Goal: Task Accomplishment & Management: Use online tool/utility

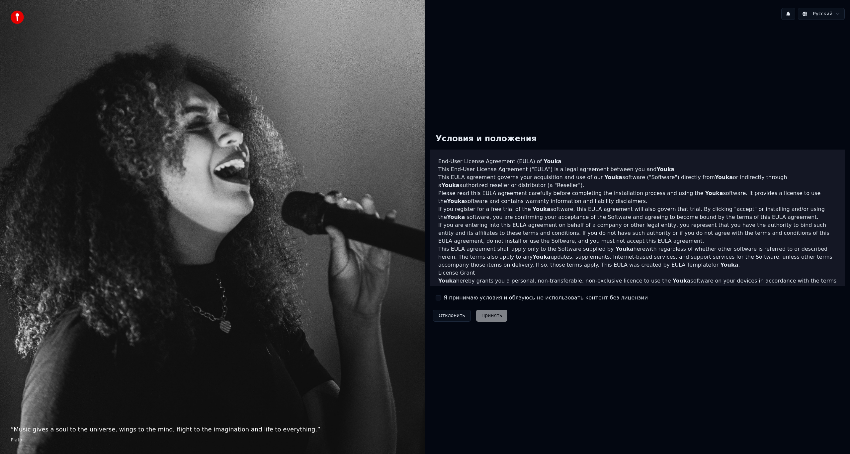
click at [444, 296] on label "Я принимаю условия и обязуюсь не использовать контент без лицензии" at bounding box center [545, 298] width 204 height 8
click at [441, 296] on button "Я принимаю условия и обязуюсь не использовать контент без лицензии" at bounding box center [438, 297] width 5 height 5
click at [485, 313] on button "Принять" at bounding box center [492, 316] width 32 height 12
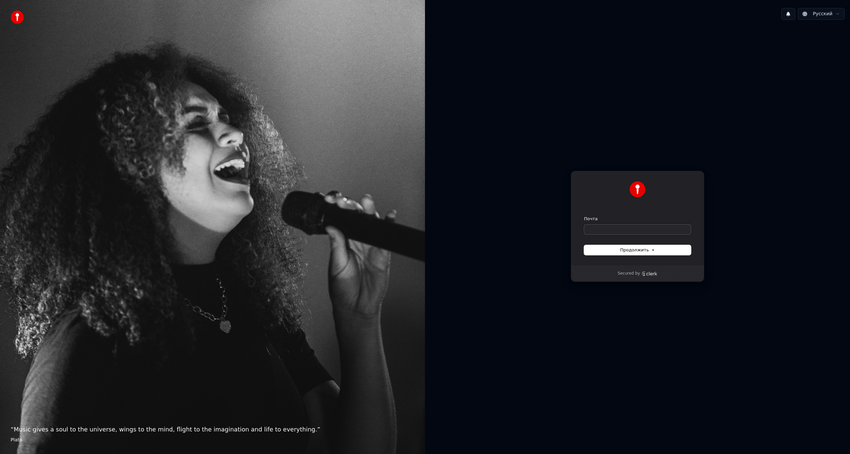
click at [646, 228] on input "Почта" at bounding box center [637, 230] width 107 height 10
type input "*"
click at [633, 247] on span "Продолжить" at bounding box center [637, 250] width 35 height 6
type input "**********"
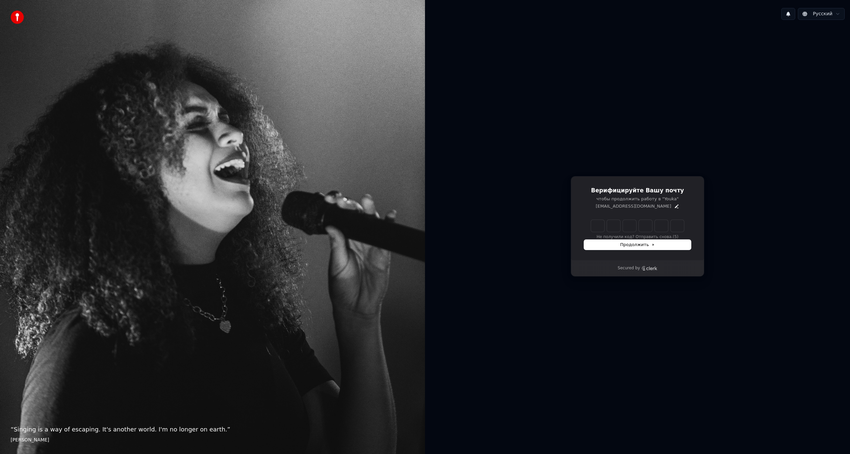
click at [600, 233] on div "Не получили код? Отправить снова. (5)" at bounding box center [637, 230] width 107 height 20
click at [599, 229] on input "Enter verification code" at bounding box center [637, 226] width 93 height 12
type input "******"
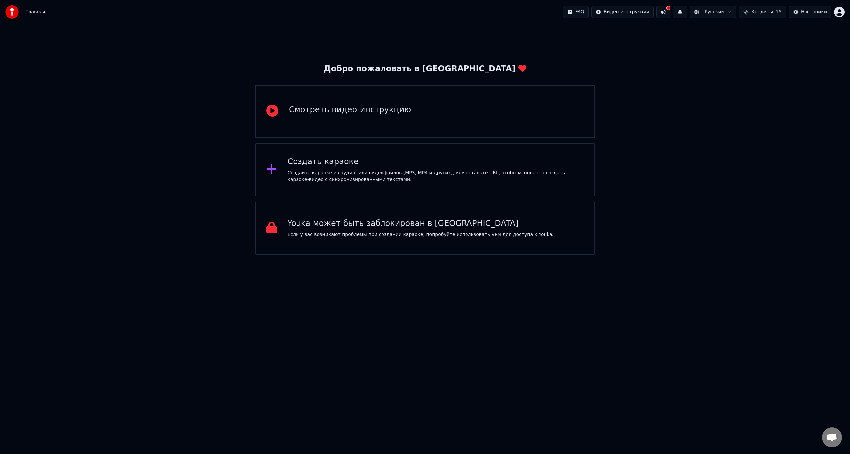
click at [473, 161] on div "Создать караоке" at bounding box center [435, 162] width 296 height 11
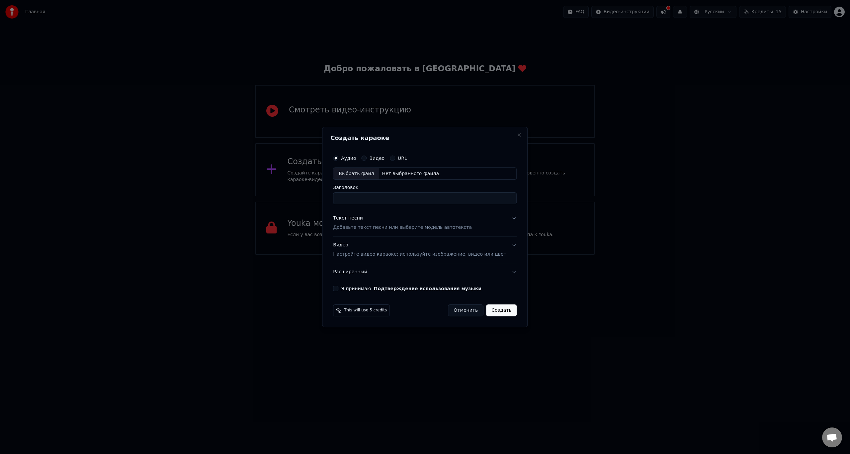
click at [505, 136] on h2 "Создать караоке" at bounding box center [424, 138] width 189 height 6
click at [404, 158] on div "URL" at bounding box center [398, 158] width 17 height 5
click at [403, 156] on div "URL" at bounding box center [398, 158] width 17 height 5
click at [395, 157] on button "URL" at bounding box center [392, 158] width 5 height 5
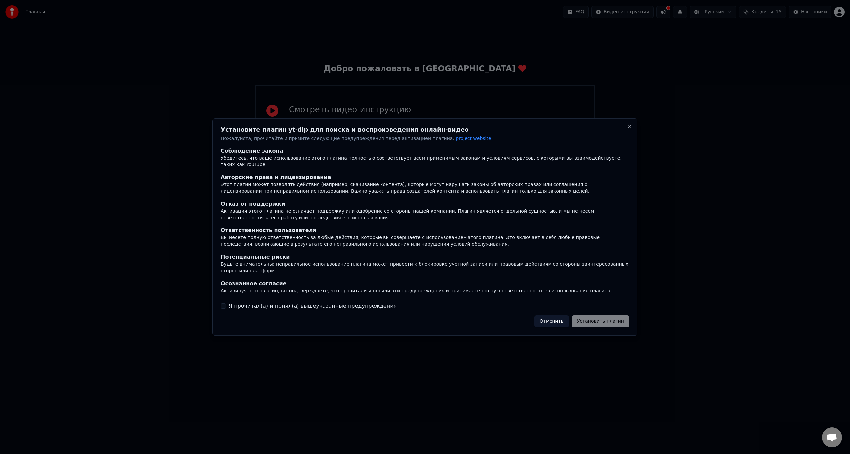
click at [561, 316] on button "Отменить" at bounding box center [551, 322] width 35 height 12
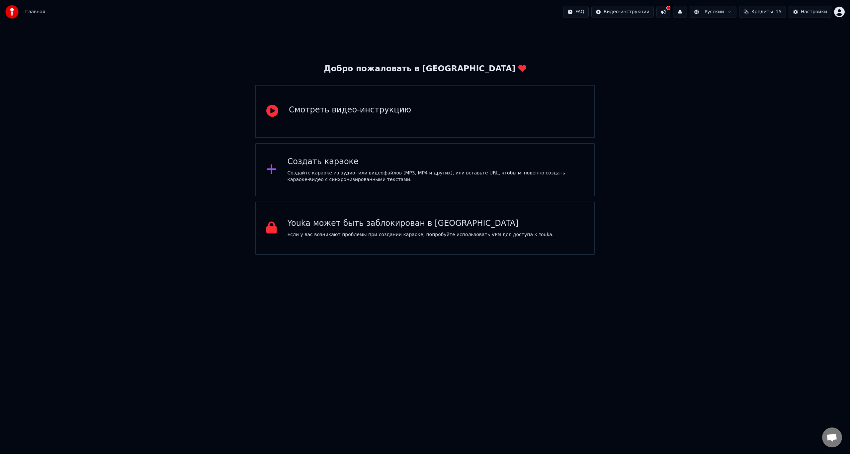
click at [363, 177] on div "Создайте караоке из аудио- или видеофайлов (MP3, MP4 и других), или вставьте UR…" at bounding box center [435, 176] width 296 height 13
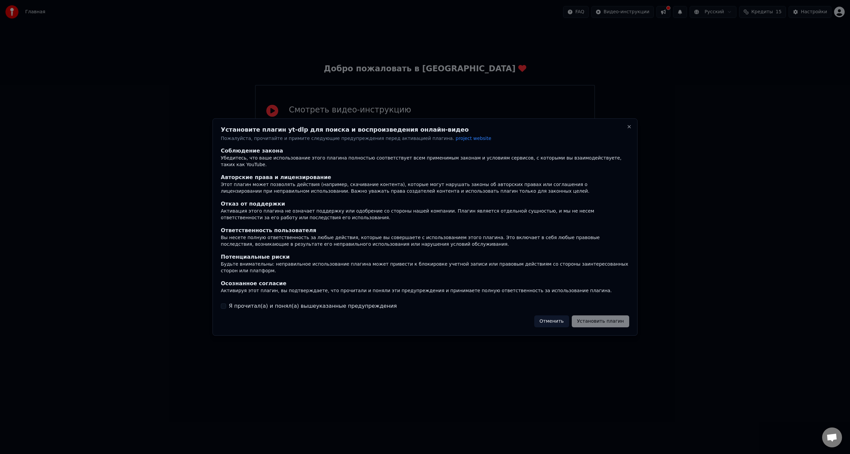
click at [562, 316] on button "Отменить" at bounding box center [551, 322] width 35 height 12
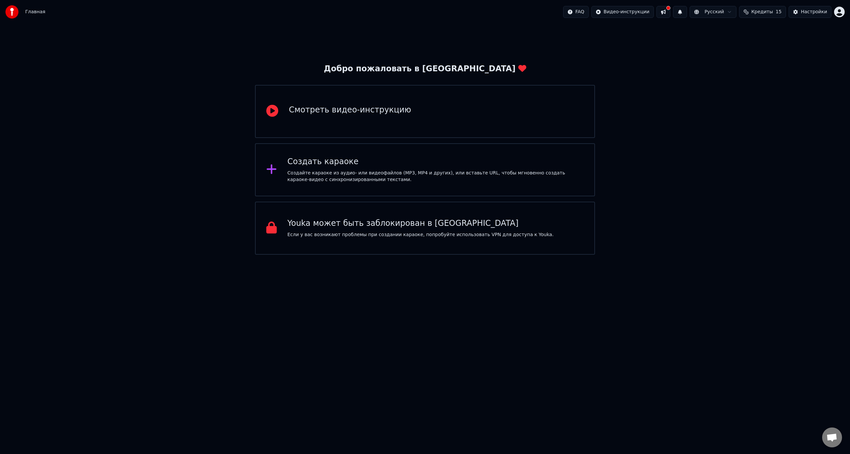
click at [312, 179] on div "Создайте караоке из аудио- или видеофайлов (MP3, MP4 и других), или вставьте UR…" at bounding box center [435, 176] width 296 height 13
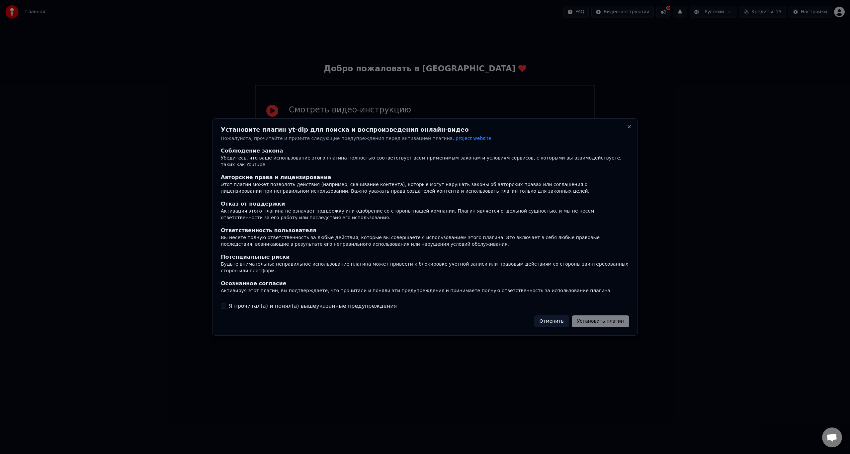
click at [328, 303] on label "Я прочитал(а) и понял(а) вышеуказанные предупреждения" at bounding box center [313, 306] width 168 height 8
click at [226, 304] on button "Я прочитал(а) и понял(а) вышеуказанные предупреждения" at bounding box center [223, 306] width 5 height 5
click at [602, 316] on button "Установить плагин" at bounding box center [600, 322] width 57 height 12
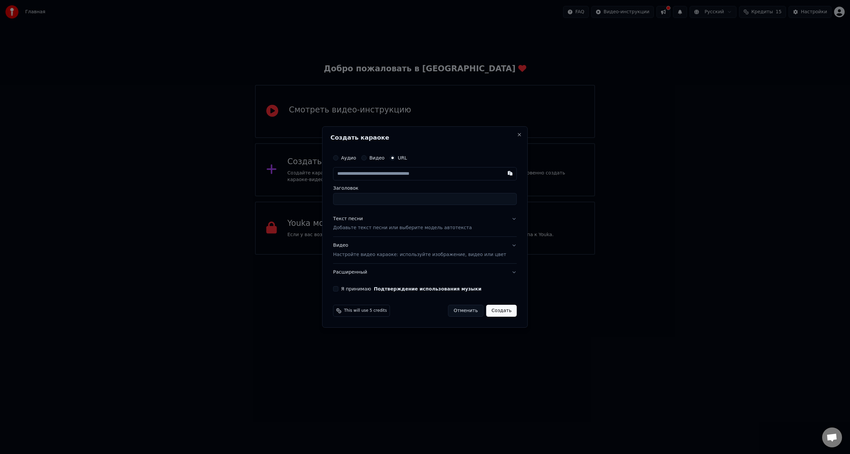
click at [366, 156] on button "Видео" at bounding box center [363, 157] width 5 height 5
click at [348, 157] on div "Аудио" at bounding box center [344, 158] width 23 height 5
click at [338, 158] on button "Аудио" at bounding box center [335, 158] width 5 height 5
click at [395, 157] on button "URL" at bounding box center [392, 158] width 5 height 5
click at [409, 175] on input "text" at bounding box center [425, 173] width 184 height 13
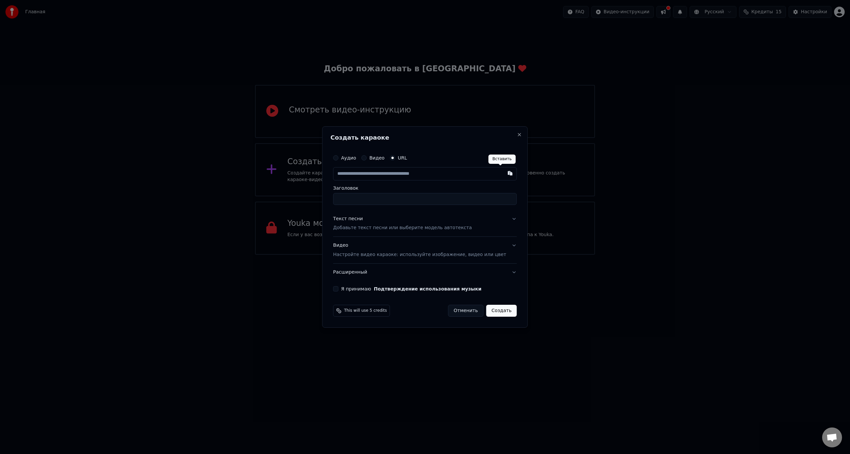
click at [504, 173] on button "button" at bounding box center [510, 173] width 13 height 12
type input "**********"
click at [383, 228] on p "Добавьте текст песни или выберите модель автотекста" at bounding box center [402, 228] width 139 height 7
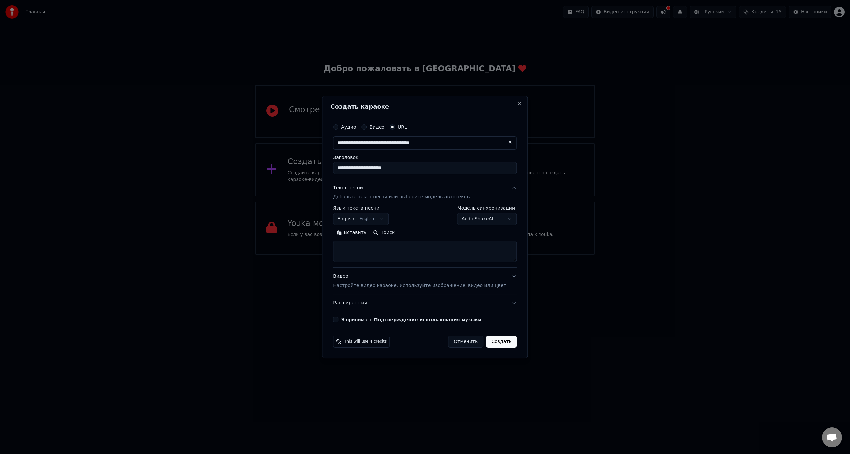
click at [379, 218] on body "**********" at bounding box center [425, 127] width 850 height 255
select select "**"
click at [499, 217] on body "**********" at bounding box center [425, 127] width 850 height 255
click at [423, 246] on textarea at bounding box center [425, 251] width 184 height 21
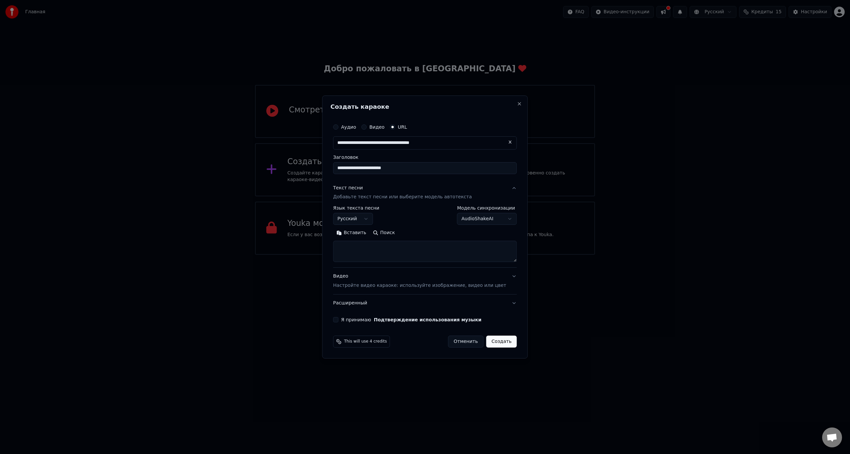
click at [361, 232] on button "Вставить" at bounding box center [351, 233] width 37 height 11
click at [338, 322] on button "Я принимаю Подтверждение использования музыки" at bounding box center [335, 319] width 5 height 5
click at [474, 195] on button "Текст песни Добавьте текст песни или выберите модель автотекста" at bounding box center [425, 193] width 184 height 27
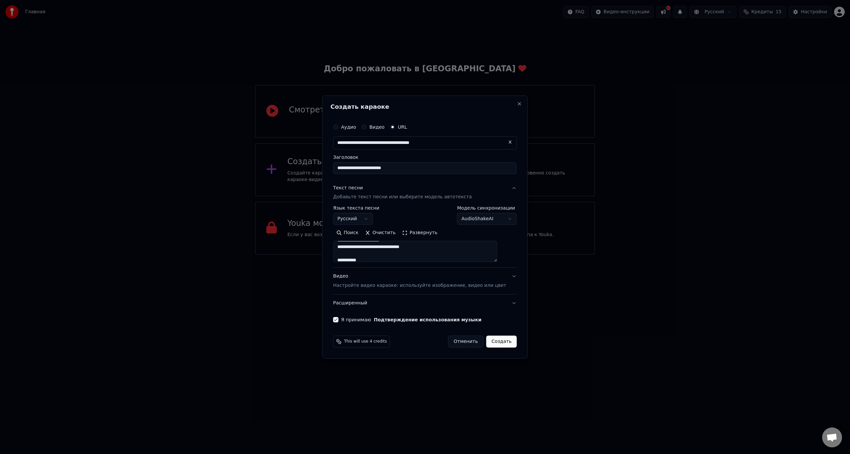
type textarea "**********"
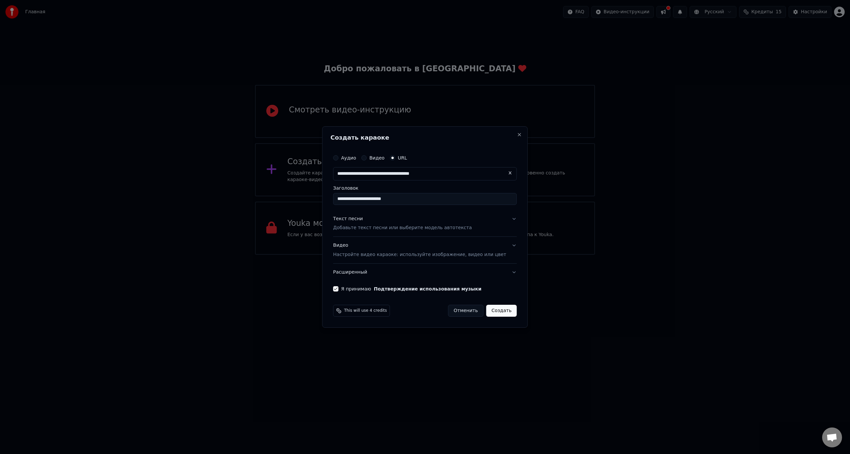
click at [497, 245] on button "Видео Настройте видео караоке: используйте изображение, видео или цвет" at bounding box center [425, 250] width 184 height 27
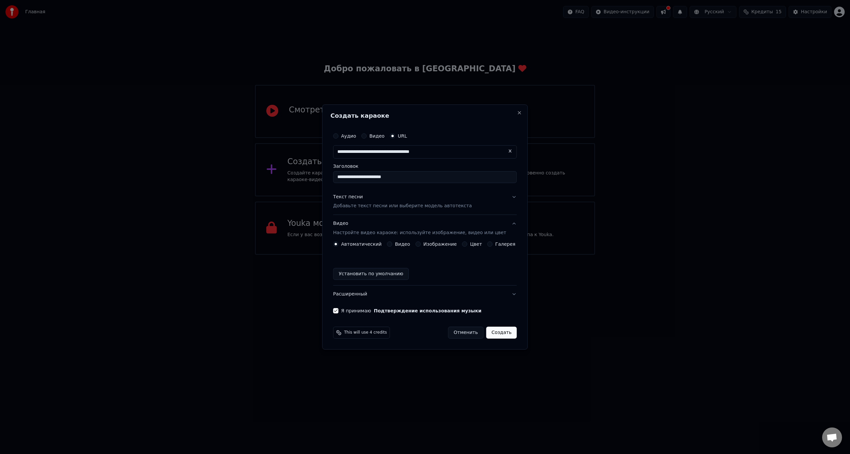
click at [403, 243] on label "Видео" at bounding box center [402, 244] width 15 height 5
click at [392, 243] on button "Видео" at bounding box center [389, 244] width 5 height 5
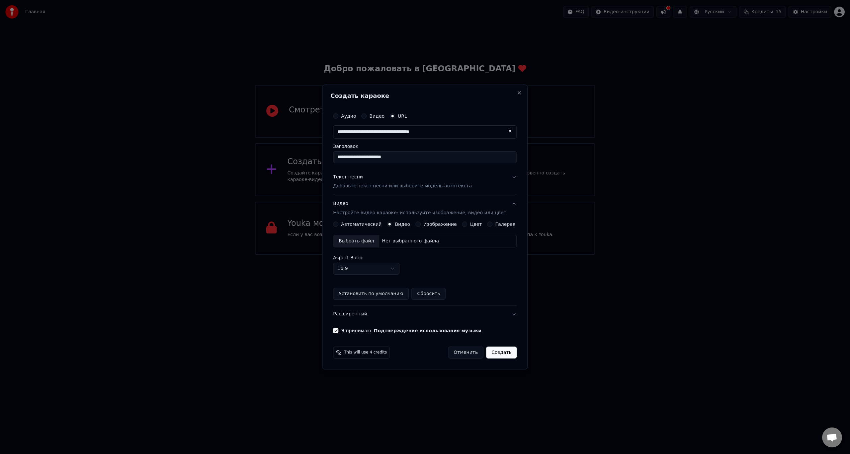
click at [346, 223] on div "Автоматический" at bounding box center [357, 224] width 48 height 5
click at [346, 226] on div "Автоматический" at bounding box center [357, 224] width 48 height 5
click at [338, 225] on button "Автоматический" at bounding box center [335, 224] width 5 height 5
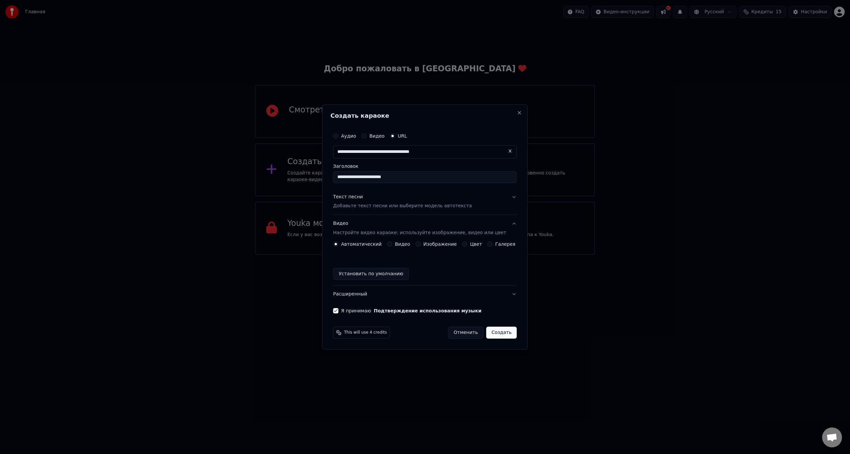
click at [495, 332] on button "Создать" at bounding box center [501, 333] width 31 height 12
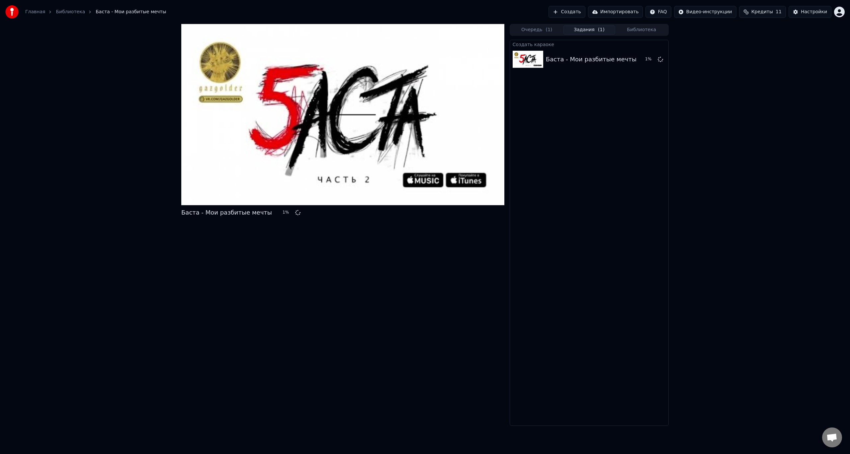
click at [421, 345] on div "Баста - Мои разбитые мечты 1 %" at bounding box center [342, 225] width 323 height 402
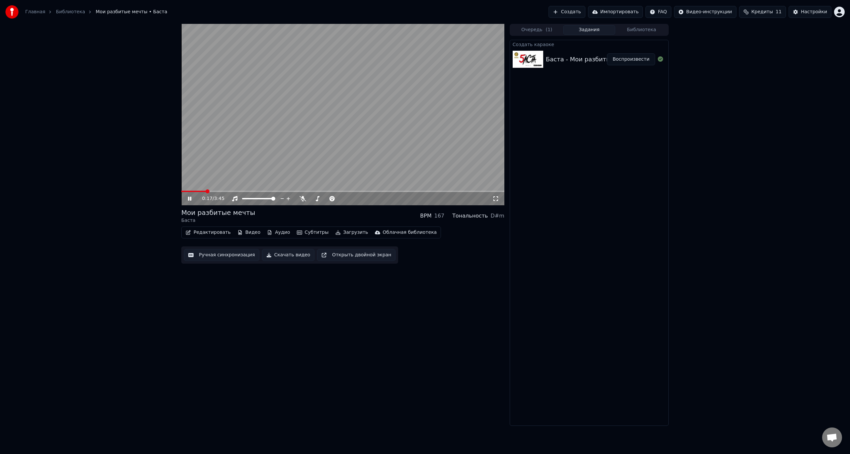
click at [343, 125] on video at bounding box center [342, 115] width 323 height 182
click at [494, 199] on icon at bounding box center [495, 198] width 7 height 5
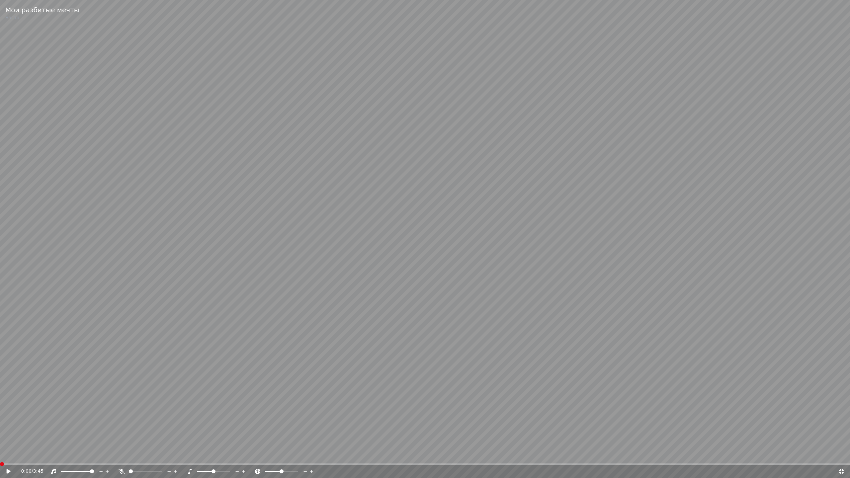
click at [0, 454] on span at bounding box center [2, 464] width 4 height 4
click at [7, 454] on icon at bounding box center [9, 471] width 4 height 5
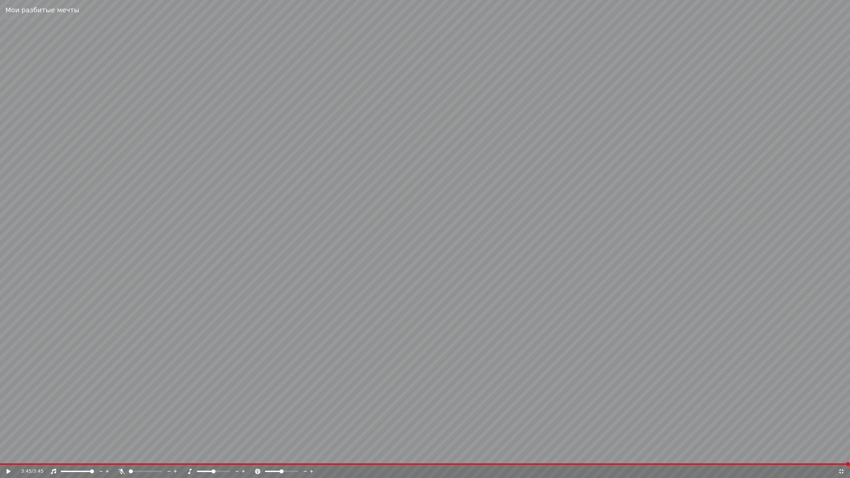
click at [138, 454] on div at bounding box center [151, 471] width 53 height 7
click at [138, 454] on span at bounding box center [139, 471] width 4 height 4
click at [116, 454] on video at bounding box center [425, 239] width 850 height 478
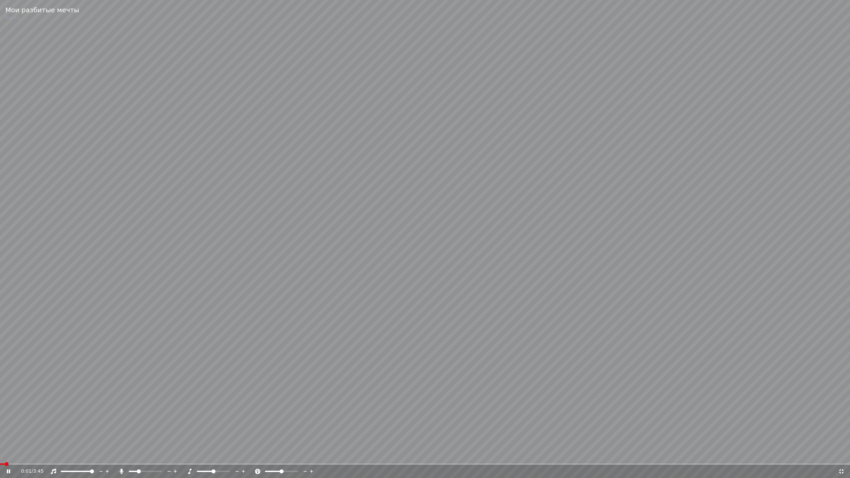
click at [109, 454] on span at bounding box center [425, 463] width 850 height 1
click at [149, 454] on span at bounding box center [148, 471] width 4 height 4
click at [155, 454] on span at bounding box center [425, 463] width 850 height 1
click at [175, 454] on video at bounding box center [425, 239] width 850 height 478
click at [167, 438] on video at bounding box center [425, 239] width 850 height 478
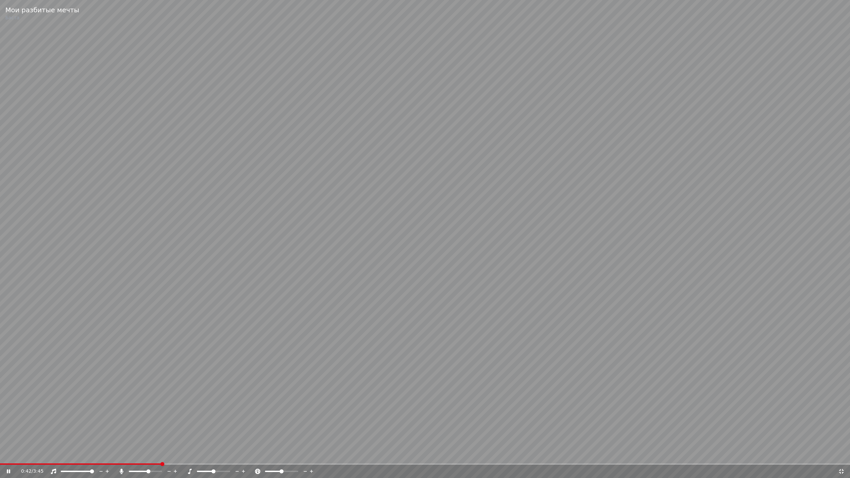
click at [185, 454] on span at bounding box center [425, 463] width 850 height 1
click at [228, 454] on span at bounding box center [425, 463] width 850 height 1
click at [217, 454] on span at bounding box center [216, 471] width 4 height 4
click at [129, 454] on span at bounding box center [131, 471] width 4 height 4
drag, startPoint x: 213, startPoint y: 470, endPoint x: 218, endPoint y: 471, distance: 5.4
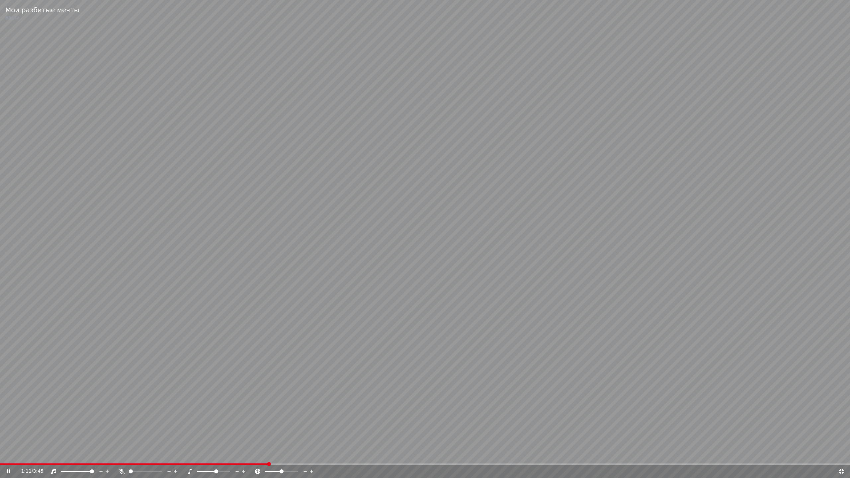
click at [218, 454] on div at bounding box center [219, 471] width 53 height 7
click at [286, 415] on video at bounding box center [425, 239] width 850 height 478
click at [136, 454] on span at bounding box center [138, 471] width 4 height 4
drag, startPoint x: 164, startPoint y: 431, endPoint x: 110, endPoint y: 467, distance: 65.3
click at [164, 431] on video at bounding box center [425, 239] width 850 height 478
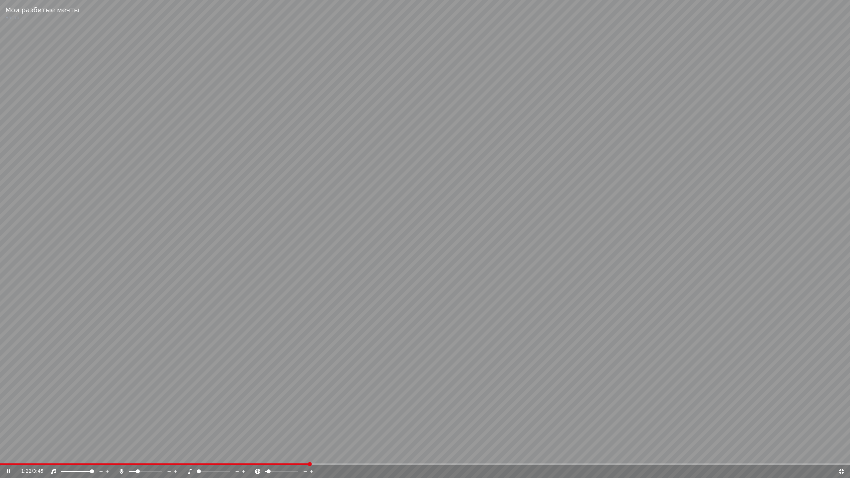
click at [94, 454] on span at bounding box center [92, 471] width 4 height 4
click at [276, 454] on span at bounding box center [277, 471] width 4 height 4
click at [205, 454] on span at bounding box center [206, 471] width 4 height 4
click at [66, 454] on span at bounding box center [177, 463] width 355 height 1
click at [288, 454] on span at bounding box center [288, 471] width 4 height 4
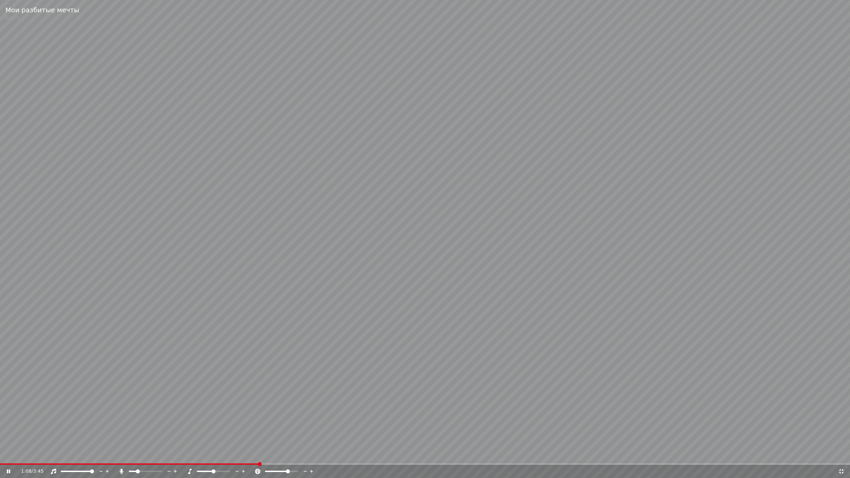
click at [213, 454] on span at bounding box center [213, 471] width 4 height 4
click at [222, 454] on span at bounding box center [221, 471] width 4 height 4
click at [129, 454] on span at bounding box center [131, 471] width 4 height 4
click at [267, 399] on video at bounding box center [425, 239] width 850 height 478
click at [843, 454] on icon at bounding box center [841, 471] width 7 height 5
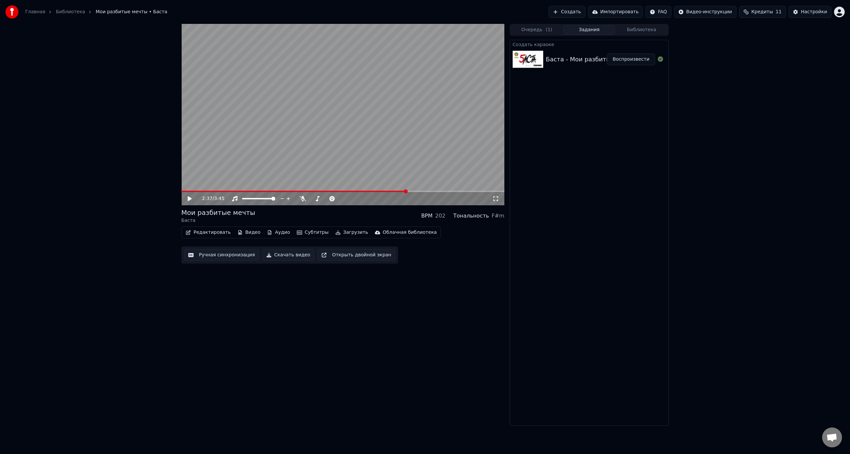
click at [585, 13] on button "Создать" at bounding box center [566, 12] width 37 height 12
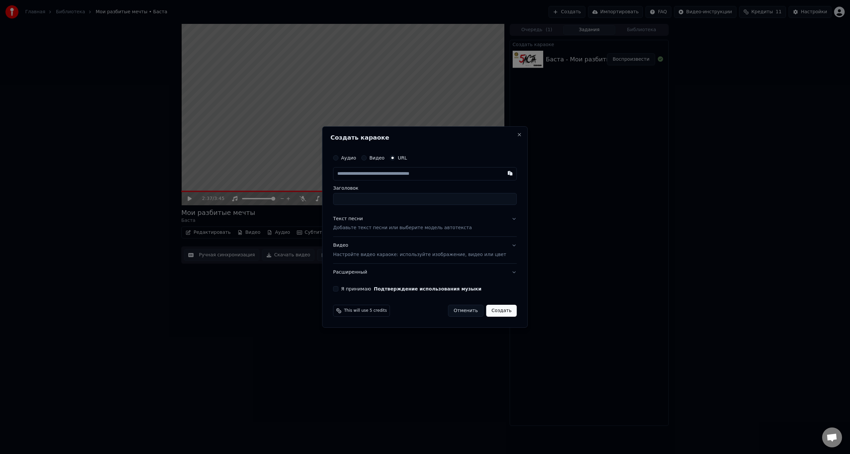
click at [504, 173] on button "button" at bounding box center [510, 173] width 13 height 12
type input "**********"
type input "*****"
click at [495, 220] on button "Текст песни Добавьте текст песни или выберите модель автотекста" at bounding box center [425, 223] width 184 height 27
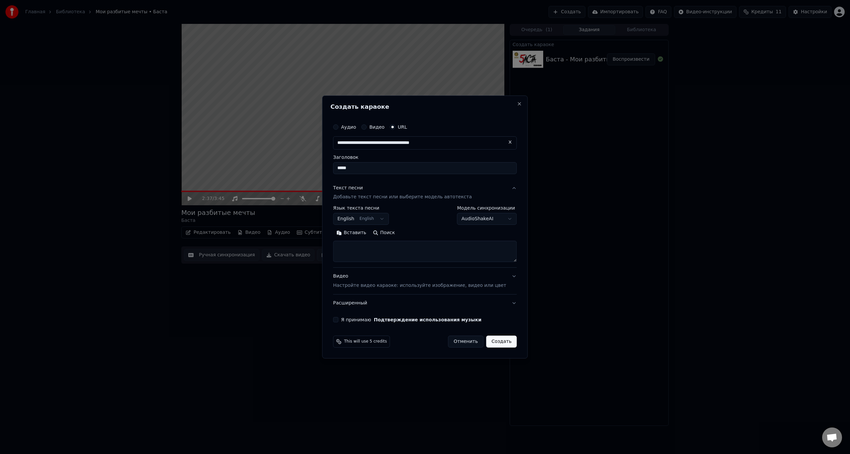
click at [374, 248] on textarea at bounding box center [425, 251] width 184 height 21
paste textarea "**********"
click at [400, 248] on textarea "**********" at bounding box center [415, 251] width 164 height 21
drag, startPoint x: 399, startPoint y: 248, endPoint x: 345, endPoint y: 247, distance: 53.5
click at [345, 247] on textarea "**********" at bounding box center [415, 251] width 164 height 21
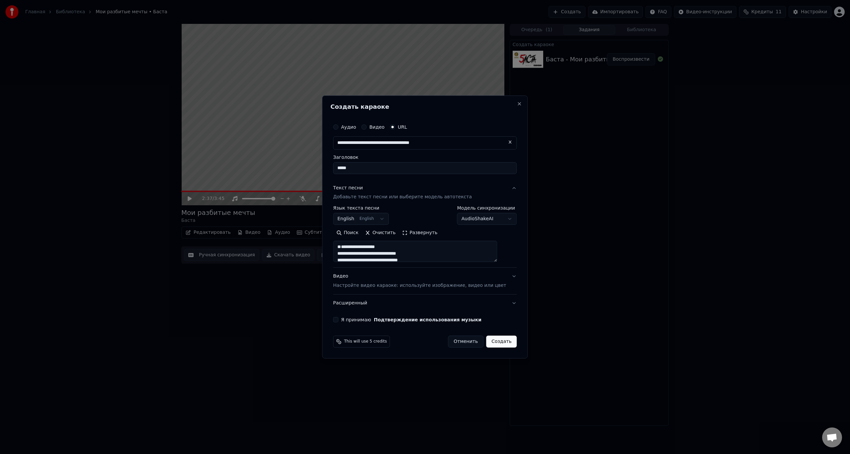
click at [399, 259] on textarea "**********" at bounding box center [415, 251] width 164 height 21
drag, startPoint x: 394, startPoint y: 258, endPoint x: 375, endPoint y: 255, distance: 19.3
click at [375, 255] on textarea "**********" at bounding box center [415, 251] width 164 height 21
click at [400, 252] on textarea "**********" at bounding box center [415, 251] width 164 height 21
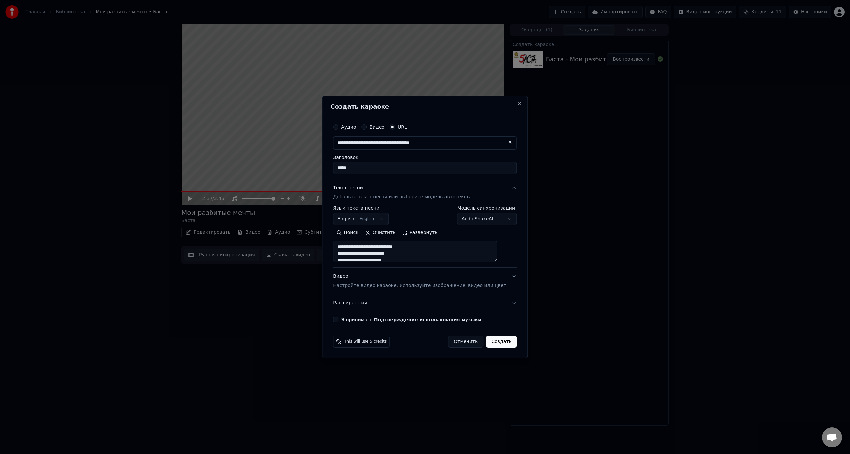
drag, startPoint x: 386, startPoint y: 253, endPoint x: 347, endPoint y: 253, distance: 39.2
click at [347, 253] on textarea "**********" at bounding box center [415, 251] width 164 height 21
click at [420, 255] on textarea "**********" at bounding box center [415, 251] width 164 height 21
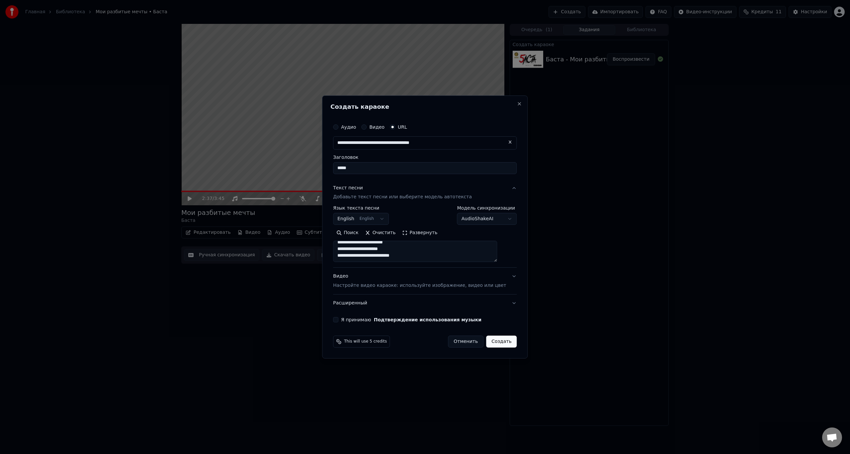
paste textarea "**********"
click at [398, 259] on textarea at bounding box center [415, 251] width 164 height 21
click at [402, 258] on textarea at bounding box center [415, 251] width 164 height 21
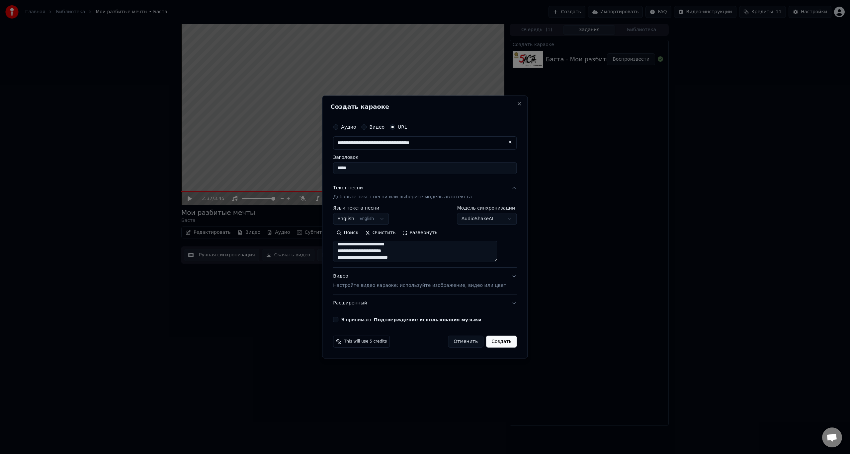
drag, startPoint x: 396, startPoint y: 258, endPoint x: 379, endPoint y: 252, distance: 17.4
click at [380, 256] on textarea at bounding box center [415, 251] width 164 height 21
click at [434, 250] on textarea at bounding box center [415, 251] width 164 height 21
click at [415, 233] on button "Развернуть" at bounding box center [420, 233] width 42 height 11
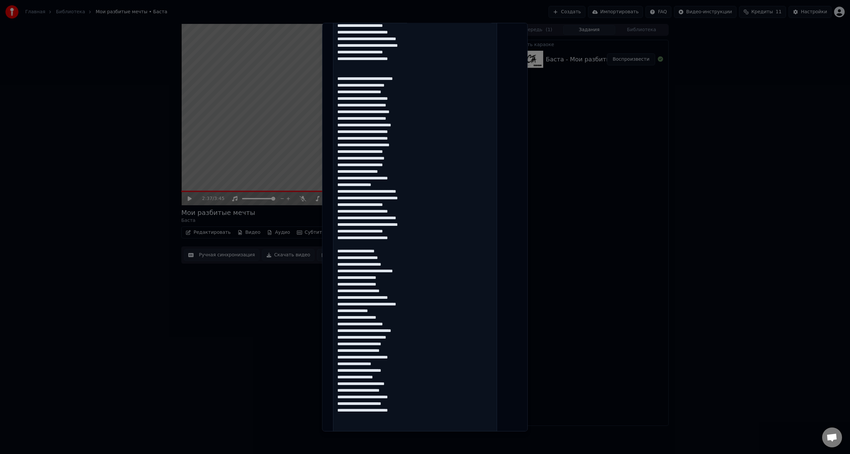
scroll to position [166, 0]
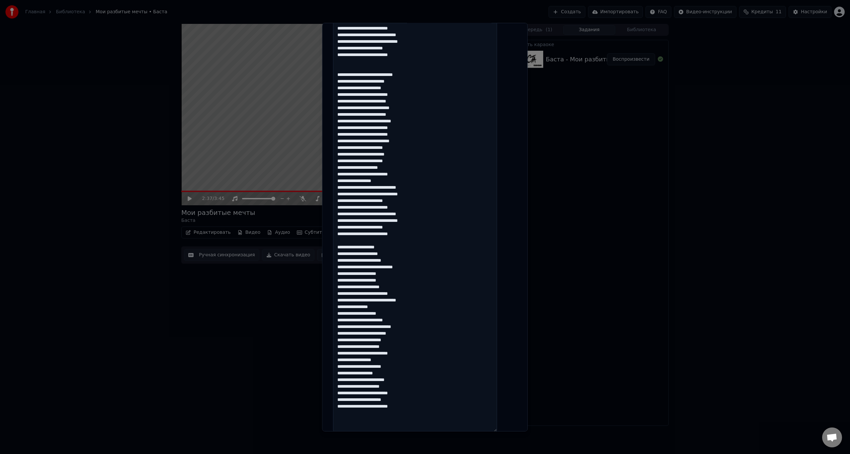
click at [395, 260] on textarea at bounding box center [415, 217] width 164 height 430
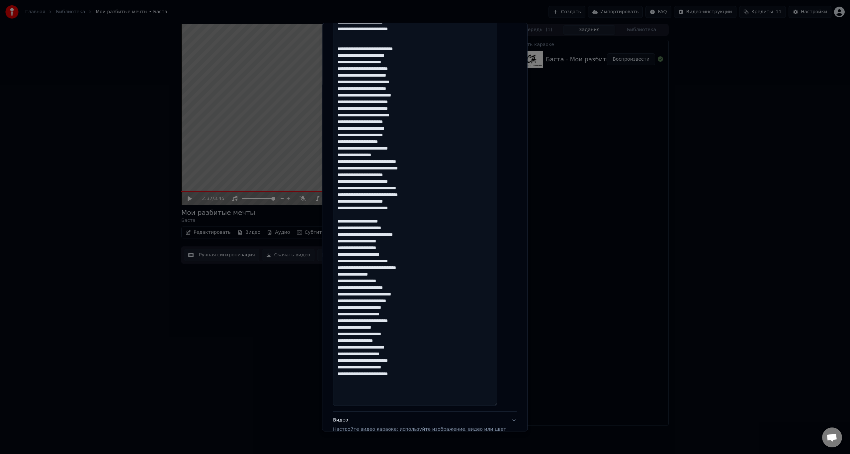
scroll to position [167, 0]
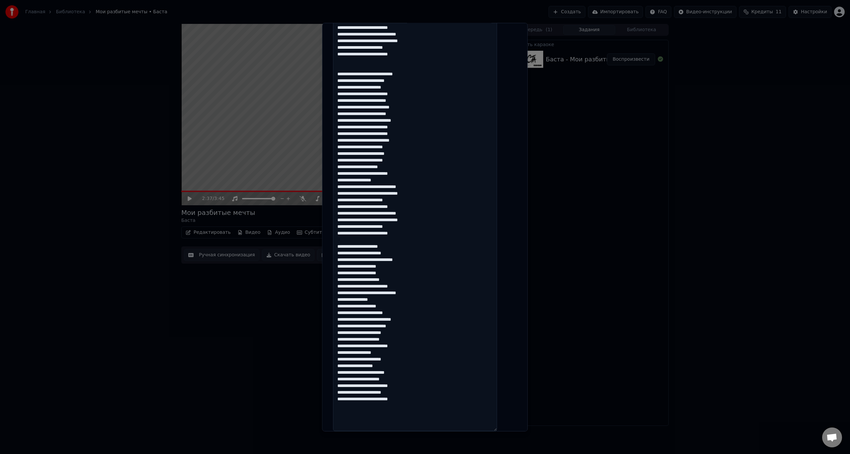
click at [392, 194] on textarea at bounding box center [415, 217] width 164 height 430
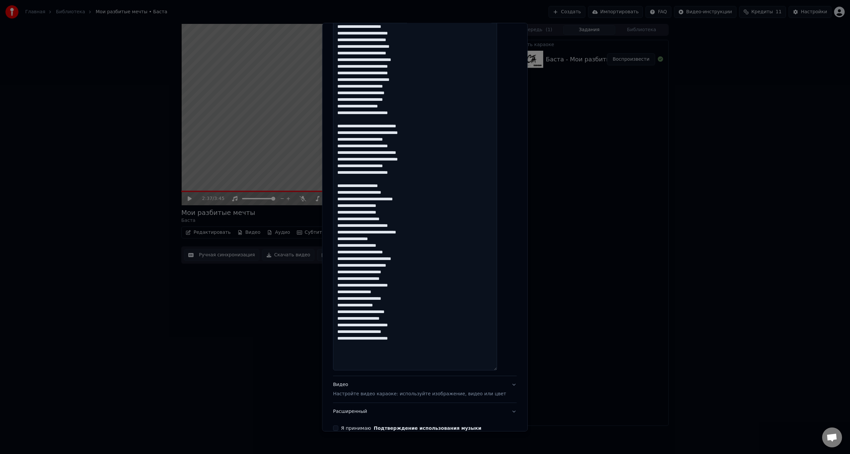
scroll to position [233, 0]
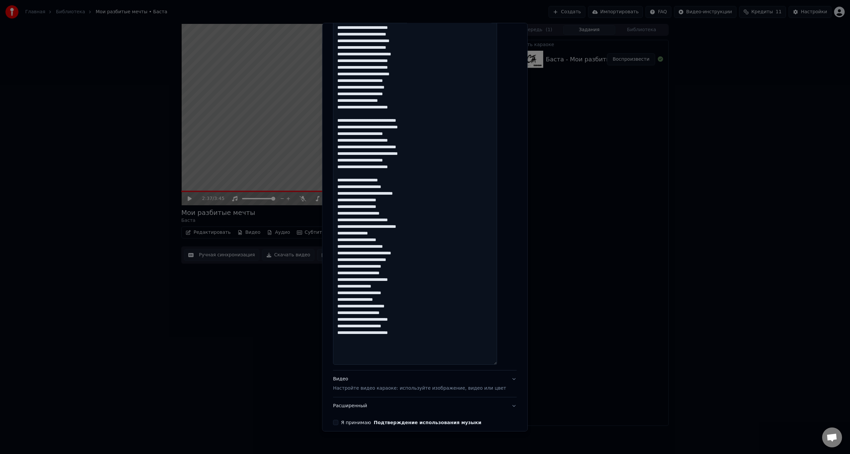
click at [377, 356] on textarea at bounding box center [415, 150] width 164 height 430
paste textarea "**********"
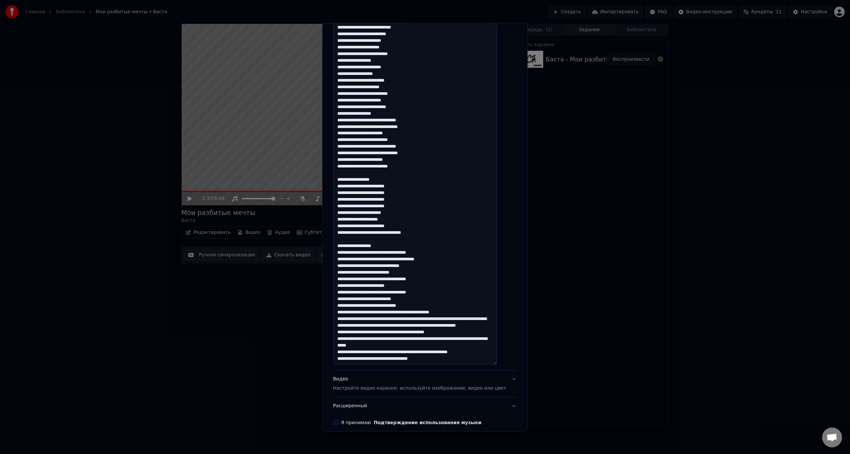
click at [394, 221] on textarea at bounding box center [415, 150] width 164 height 430
drag, startPoint x: 394, startPoint y: 221, endPoint x: 344, endPoint y: 223, distance: 50.2
click at [344, 223] on textarea at bounding box center [415, 150] width 164 height 430
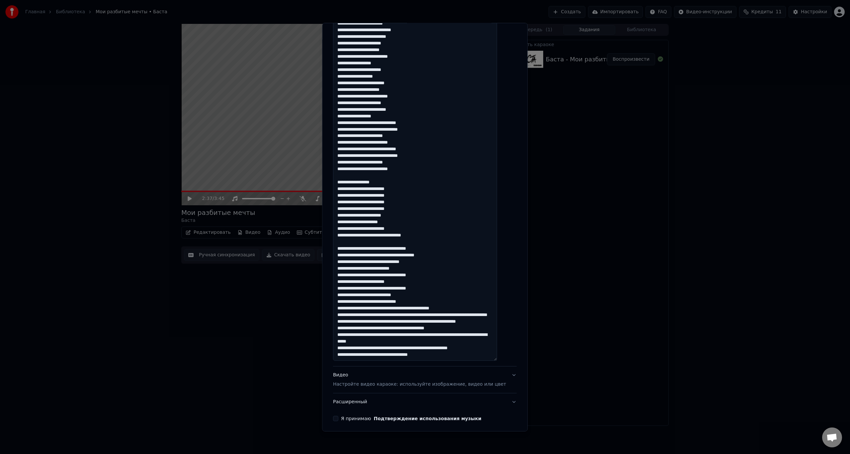
click at [460, 251] on textarea at bounding box center [415, 146] width 164 height 430
click at [448, 352] on textarea at bounding box center [415, 146] width 164 height 430
click at [389, 157] on textarea at bounding box center [415, 146] width 164 height 430
drag, startPoint x: 383, startPoint y: 157, endPoint x: 344, endPoint y: 157, distance: 39.5
click at [344, 157] on textarea at bounding box center [415, 146] width 164 height 430
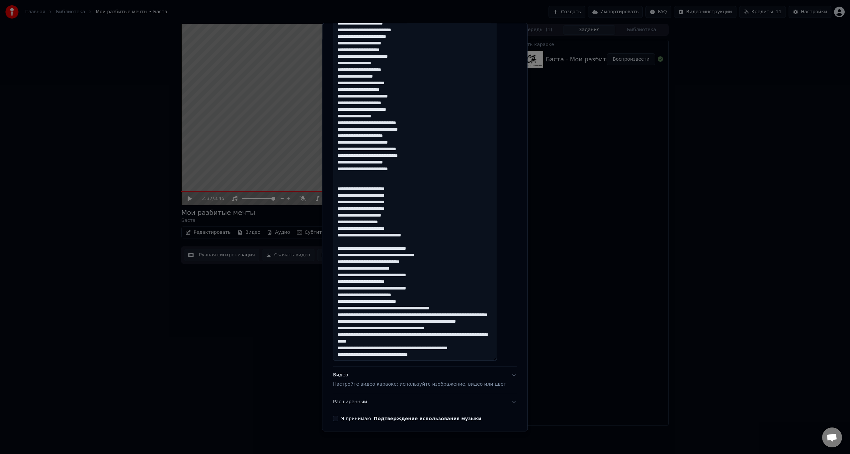
scroll to position [259, 0]
click at [458, 352] on textarea at bounding box center [415, 146] width 164 height 430
paste textarea "**********"
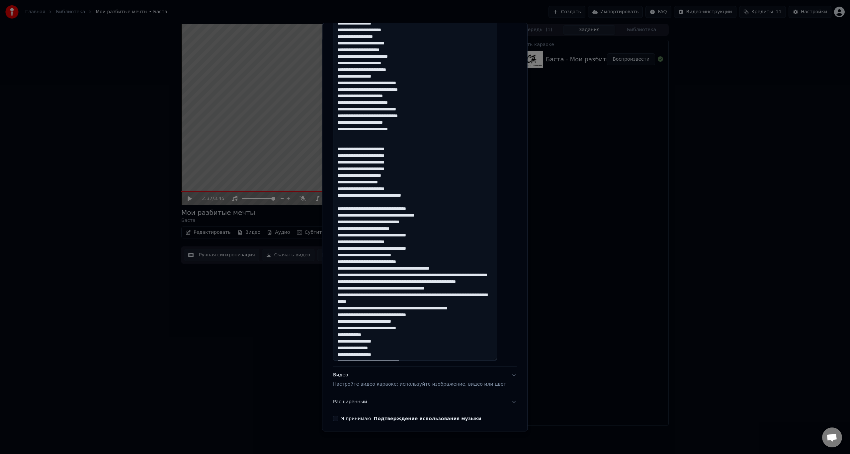
scroll to position [323, 0]
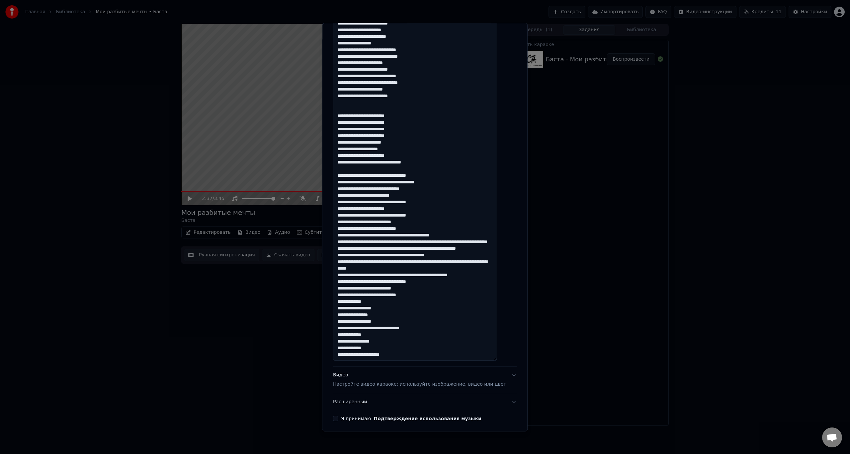
drag, startPoint x: 419, startPoint y: 292, endPoint x: 345, endPoint y: 294, distance: 73.7
click at [345, 294] on textarea at bounding box center [415, 146] width 164 height 430
click at [423, 317] on textarea at bounding box center [415, 146] width 164 height 430
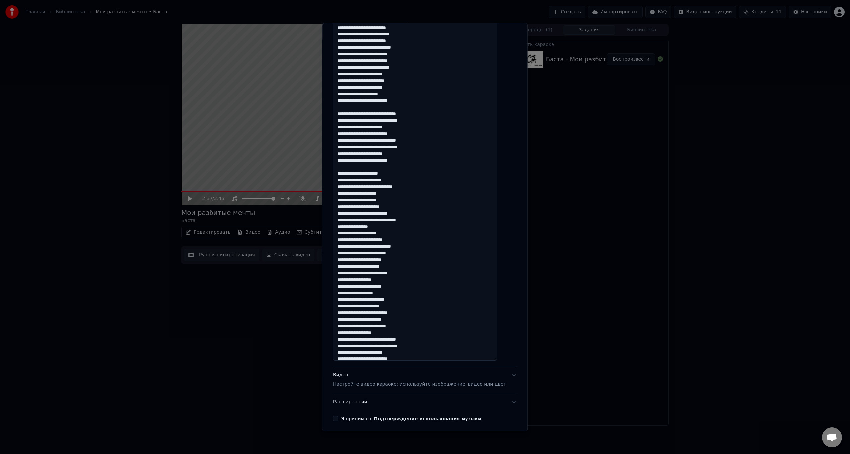
scroll to position [0, 0]
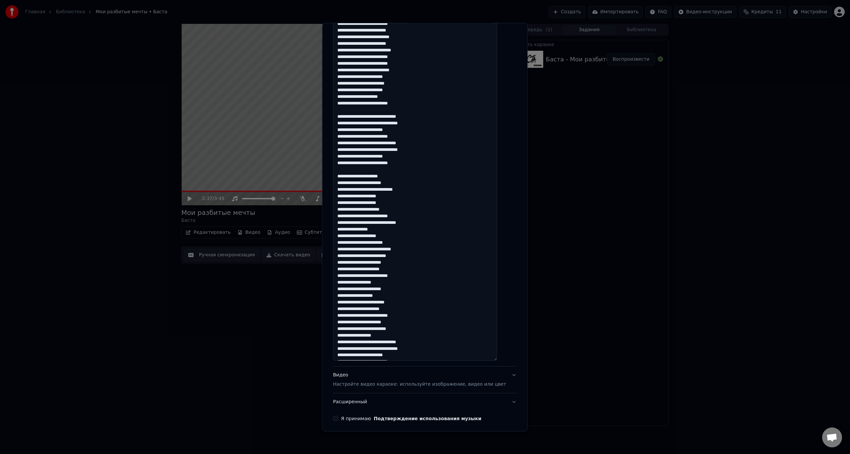
click at [497, 359] on textarea at bounding box center [415, 146] width 164 height 430
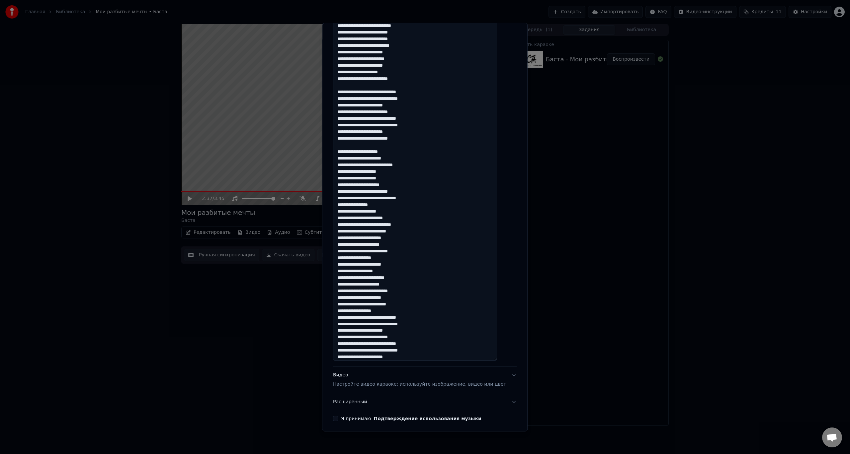
drag, startPoint x: 504, startPoint y: 360, endPoint x: 495, endPoint y: 338, distance: 23.5
click at [495, 338] on textarea at bounding box center [415, 146] width 164 height 430
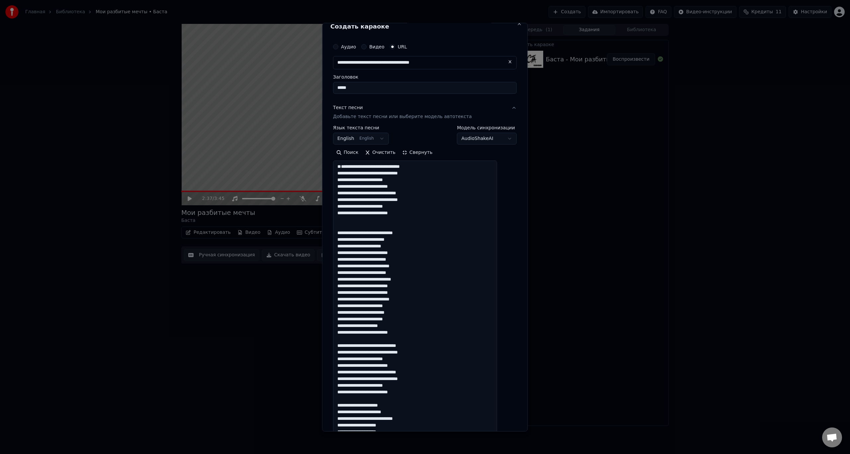
scroll to position [0, 0]
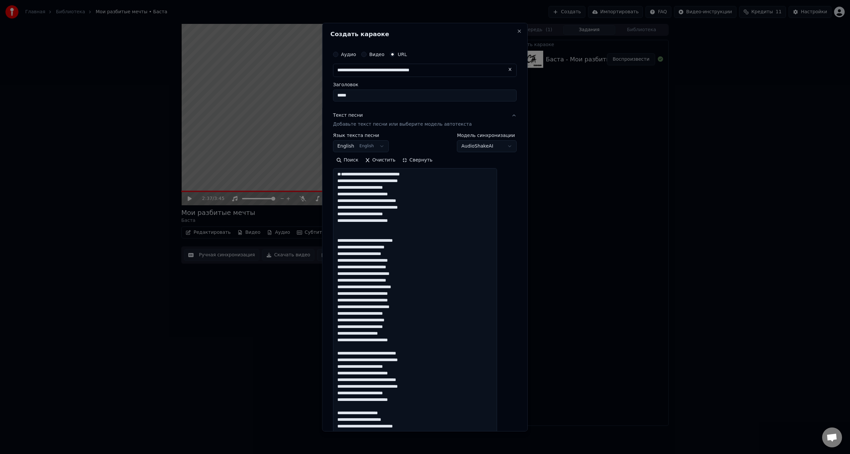
type textarea "**********"
click at [411, 162] on button "Свернуть" at bounding box center [417, 160] width 37 height 11
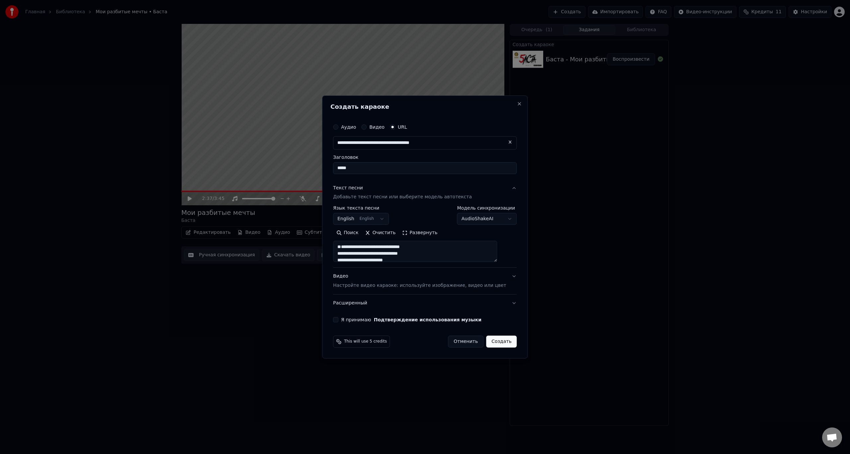
click at [381, 222] on body "**********" at bounding box center [425, 227] width 850 height 454
select select "**"
click at [348, 318] on div "Я принимаю Подтверждение использования музыки" at bounding box center [425, 319] width 184 height 5
click at [338, 319] on button "Я принимаю Подтверждение использования музыки" at bounding box center [335, 319] width 5 height 5
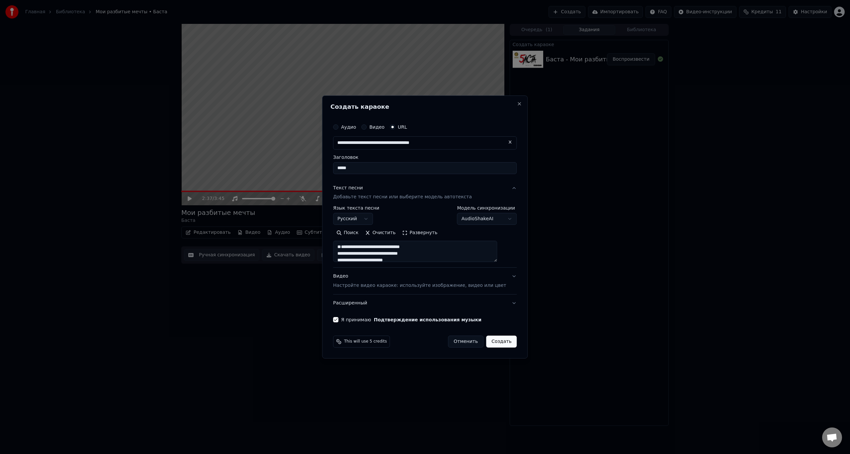
click at [495, 343] on button "Создать" at bounding box center [501, 342] width 31 height 12
select select
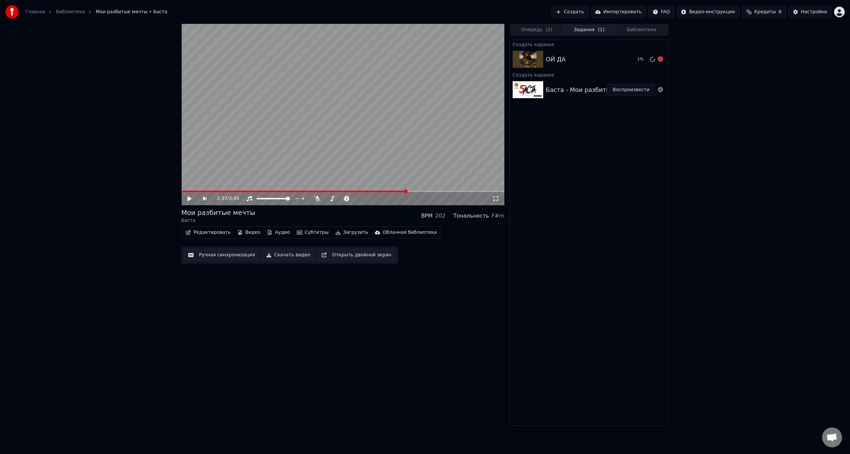
click at [528, 59] on img at bounding box center [528, 59] width 31 height 17
click at [578, 57] on div "ОЙ ДА" at bounding box center [589, 59] width 86 height 9
click at [660, 59] on icon at bounding box center [660, 58] width 5 height 5
click at [587, 59] on div "ОЙ ДА" at bounding box center [600, 59] width 109 height 9
click at [617, 59] on div "ОЙ ДА" at bounding box center [600, 59] width 109 height 9
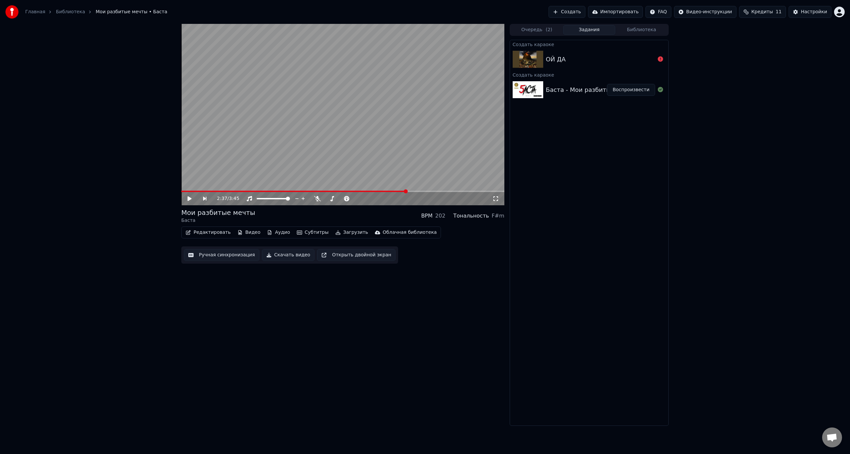
click at [538, 29] on button "Очередь ( 2 )" at bounding box center [537, 30] width 52 height 10
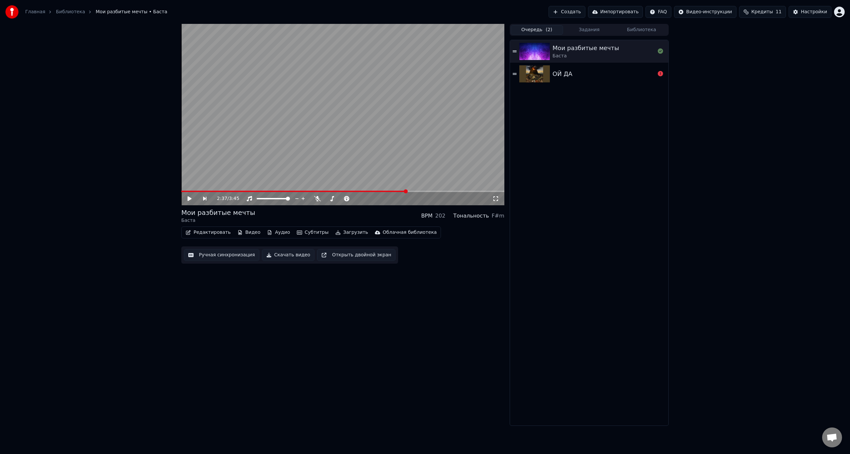
click at [580, 74] on div "ОЙ ДА" at bounding box center [603, 73] width 103 height 9
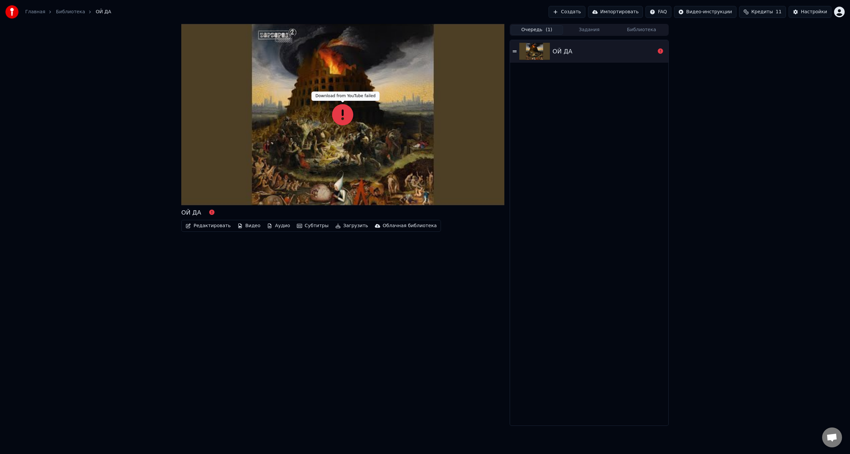
click at [347, 116] on icon at bounding box center [342, 114] width 21 height 21
click at [342, 114] on icon at bounding box center [342, 114] width 21 height 21
click at [438, 139] on div at bounding box center [342, 115] width 323 height 182
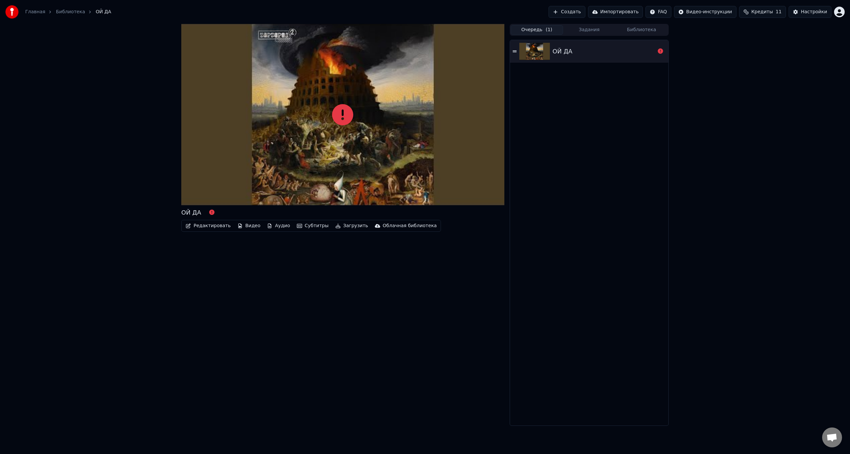
click at [419, 151] on div at bounding box center [342, 115] width 323 height 182
click at [665, 47] on div at bounding box center [660, 51] width 11 height 8
click at [647, 24] on div "Главная Библиотека ОЙ ДА Создать Импортировать FAQ Видео-инструкции Кредиты 11 …" at bounding box center [425, 12] width 850 height 24
click at [647, 26] on button "Библиотека" at bounding box center [641, 30] width 52 height 10
click at [588, 30] on button "Задания" at bounding box center [589, 30] width 52 height 10
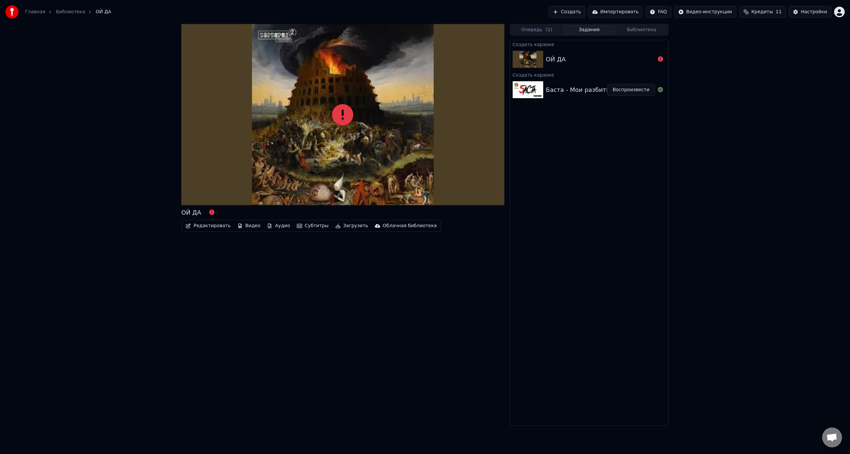
click at [635, 91] on button "Воспроизвести" at bounding box center [631, 90] width 48 height 12
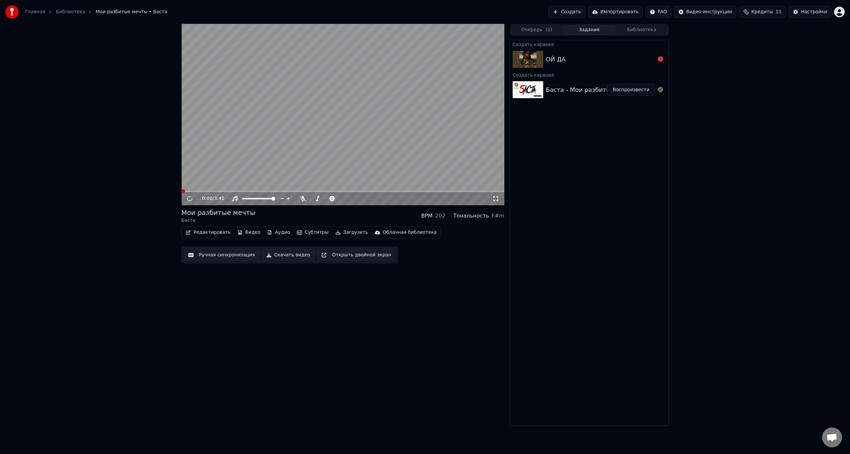
click at [641, 59] on div "ОЙ ДА" at bounding box center [600, 59] width 109 height 9
click at [570, 58] on div "ОЙ ДА" at bounding box center [600, 59] width 109 height 9
click at [361, 115] on video at bounding box center [342, 115] width 323 height 182
click at [552, 53] on div "ОЙ ДА" at bounding box center [589, 59] width 158 height 23
click at [549, 53] on div "ОЙ ДА" at bounding box center [589, 59] width 158 height 23
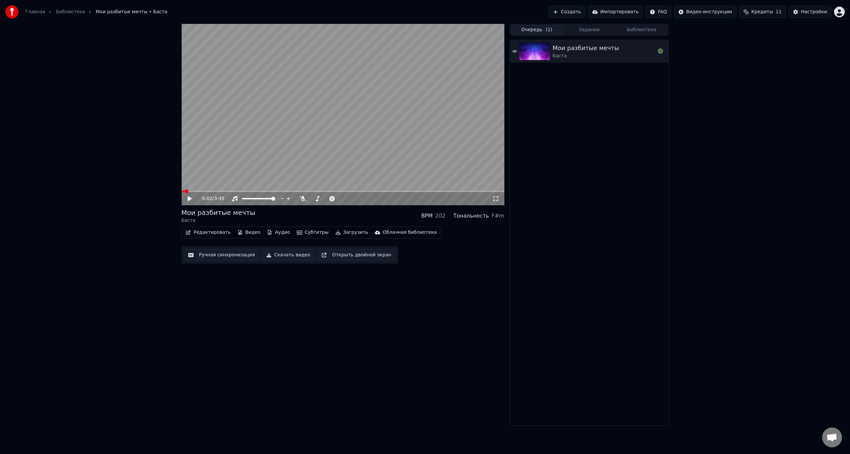
click at [536, 34] on button "Очередь ( 1 )" at bounding box center [537, 30] width 52 height 10
click at [563, 50] on div "Мои разбитые мечты" at bounding box center [585, 47] width 66 height 9
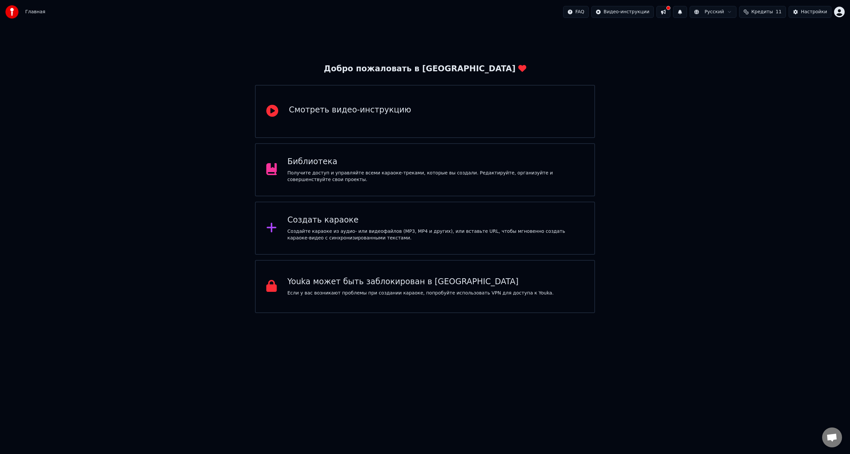
click at [446, 165] on div "Библиотека" at bounding box center [435, 162] width 296 height 11
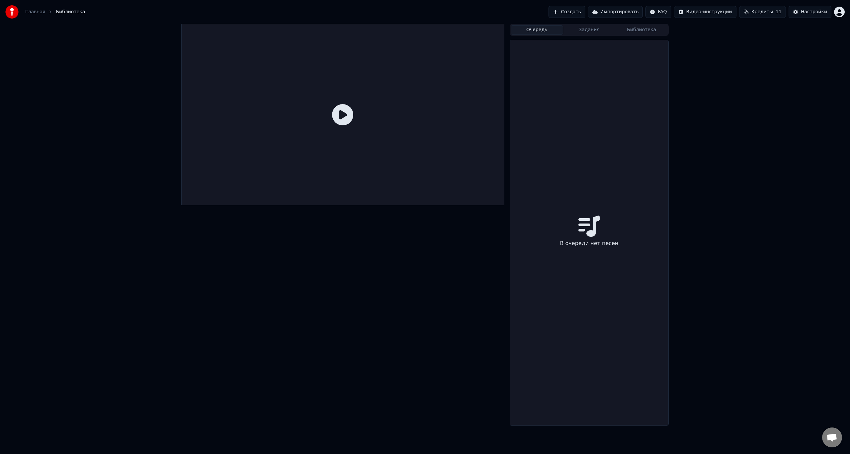
click at [549, 32] on button "Очередь" at bounding box center [537, 30] width 52 height 10
click at [581, 30] on button "Задания" at bounding box center [589, 30] width 52 height 10
click at [639, 29] on button "Библиотека" at bounding box center [641, 30] width 52 height 10
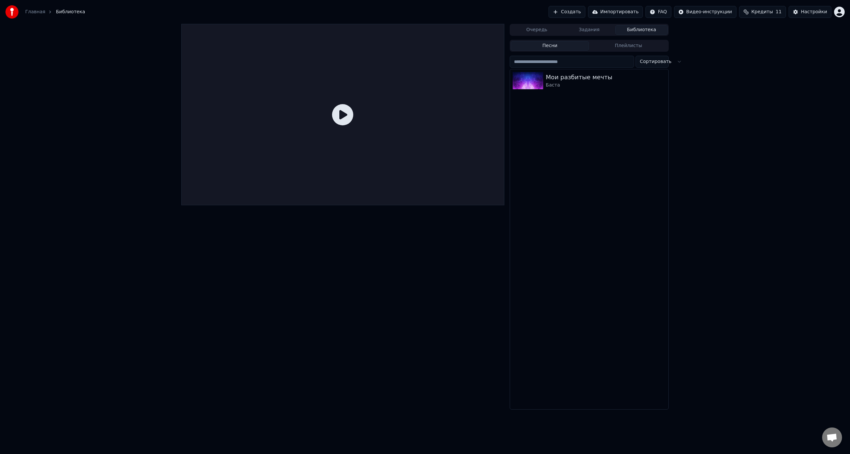
click at [628, 44] on button "Плейлисты" at bounding box center [628, 46] width 79 height 10
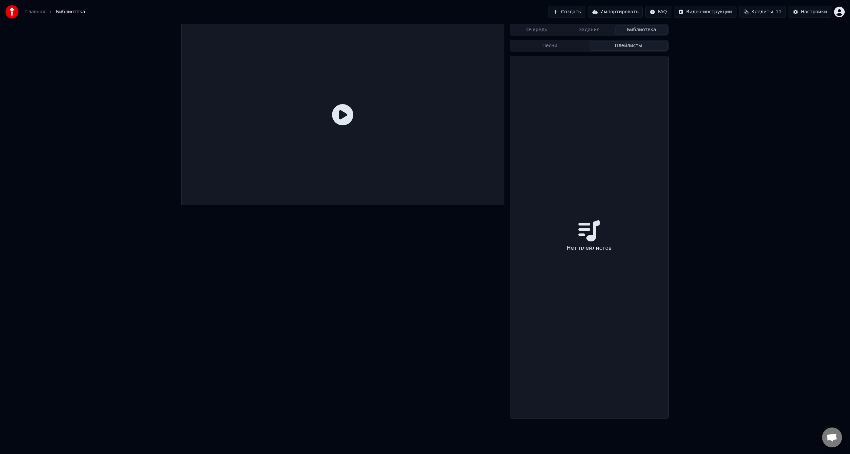
click at [558, 42] on button "Песни" at bounding box center [550, 46] width 79 height 10
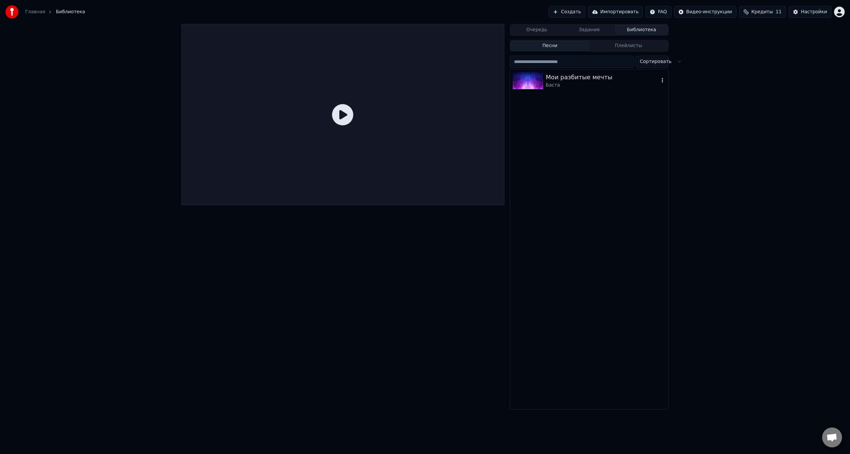
click at [577, 76] on div "Мои разбитые мечты" at bounding box center [602, 77] width 113 height 9
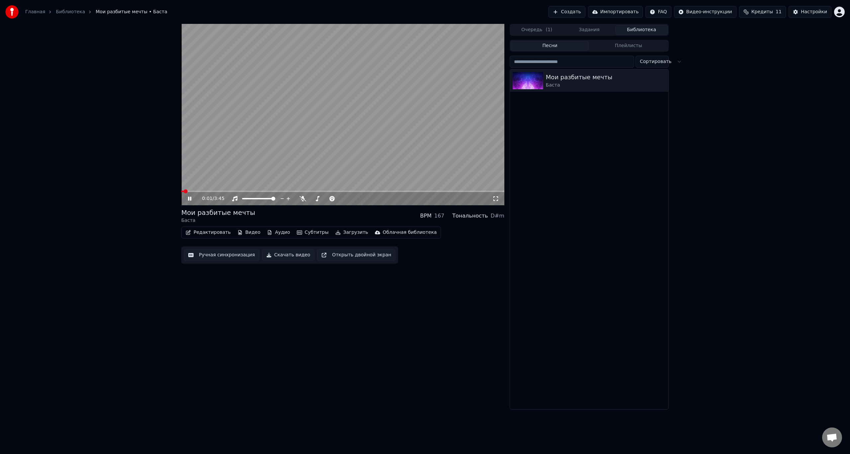
click at [405, 106] on video at bounding box center [342, 115] width 323 height 182
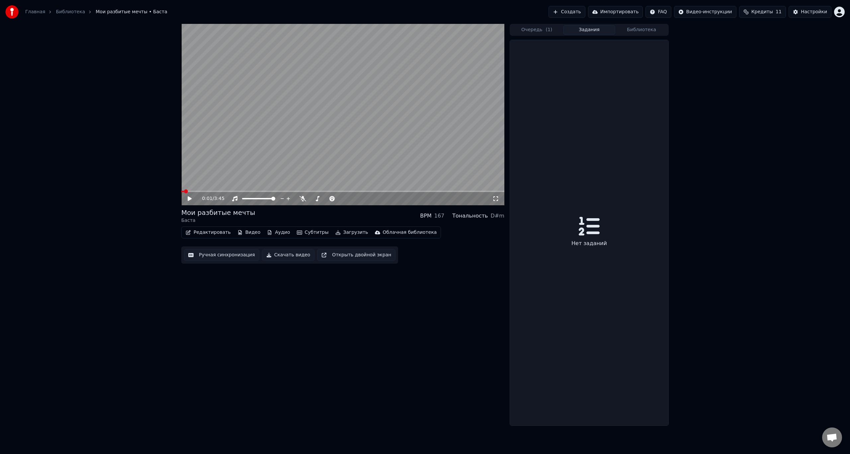
click at [591, 26] on button "Задания" at bounding box center [589, 30] width 52 height 10
click at [541, 30] on button "Очередь ( 1 )" at bounding box center [537, 30] width 52 height 10
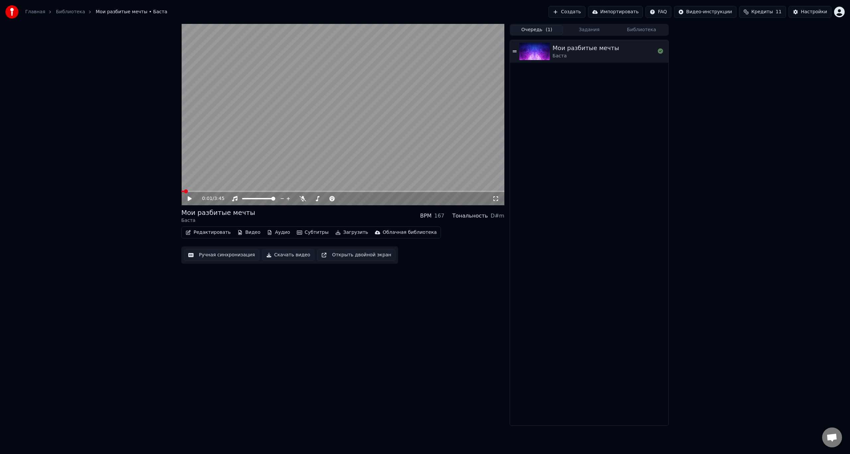
click at [589, 27] on button "Задания" at bounding box center [589, 30] width 52 height 10
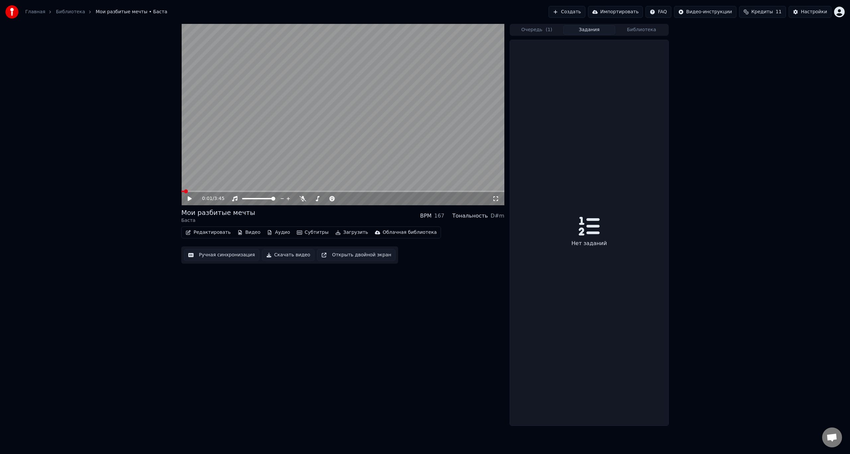
click at [646, 29] on button "Библиотека" at bounding box center [641, 30] width 52 height 10
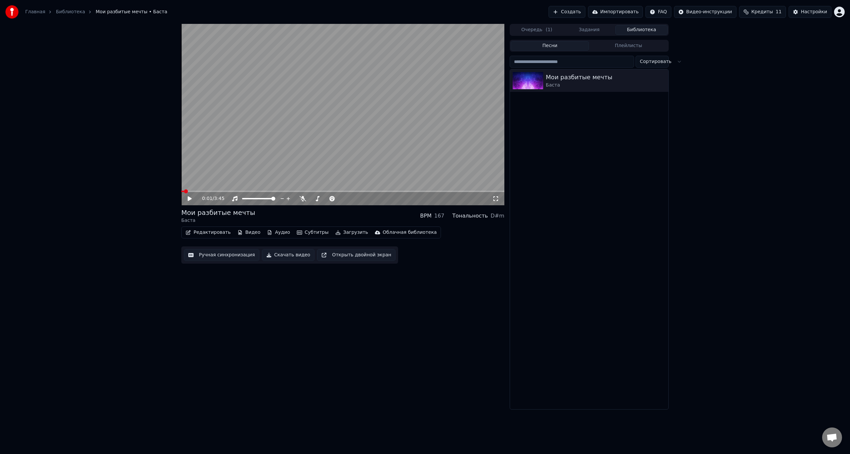
click at [584, 9] on button "Создать" at bounding box center [566, 12] width 37 height 12
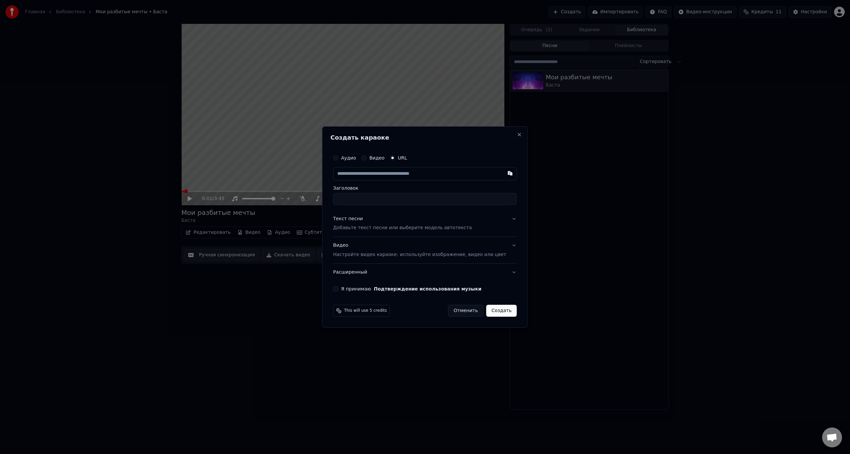
click at [396, 229] on p "Добавьте текст песни или выберите модель автотекста" at bounding box center [402, 228] width 139 height 7
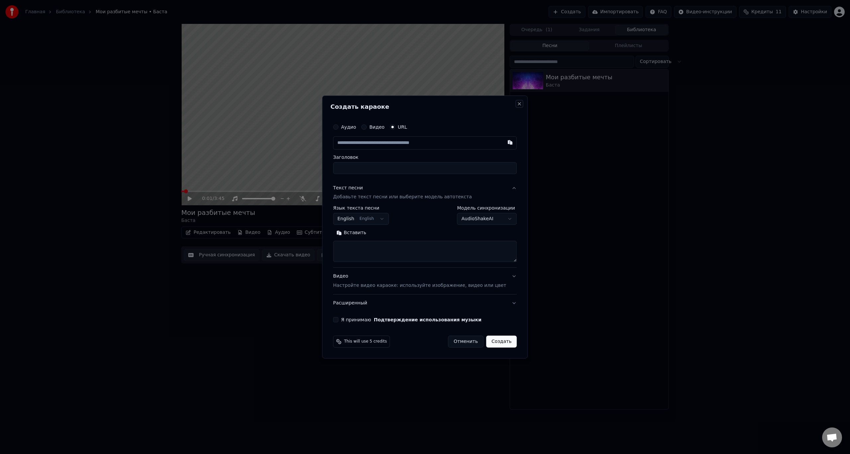
click at [517, 106] on button "Close" at bounding box center [519, 103] width 5 height 5
select select
